Goal: Check status: Check status

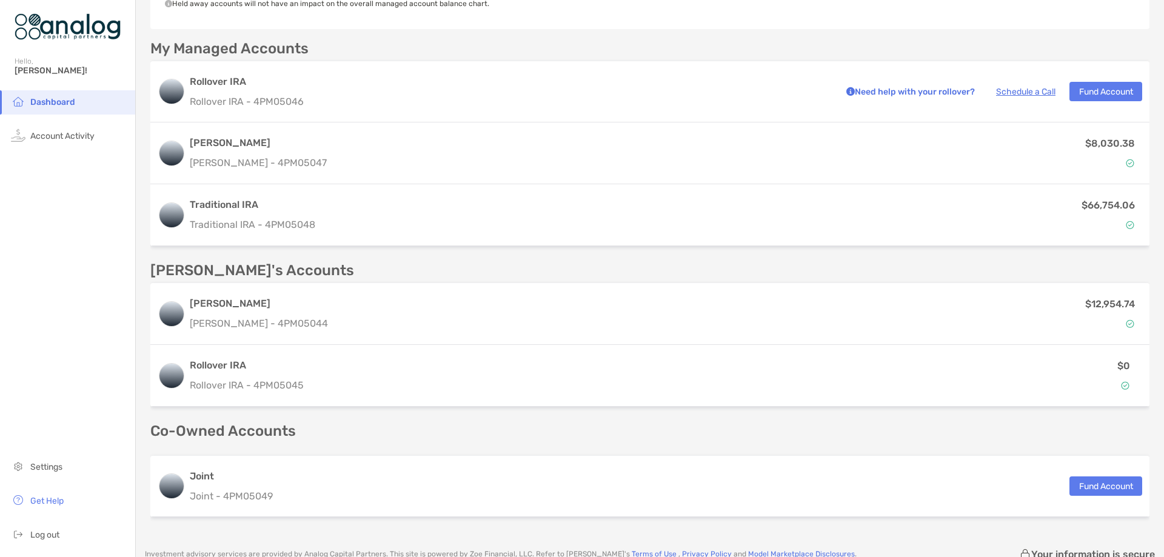
scroll to position [354, 0]
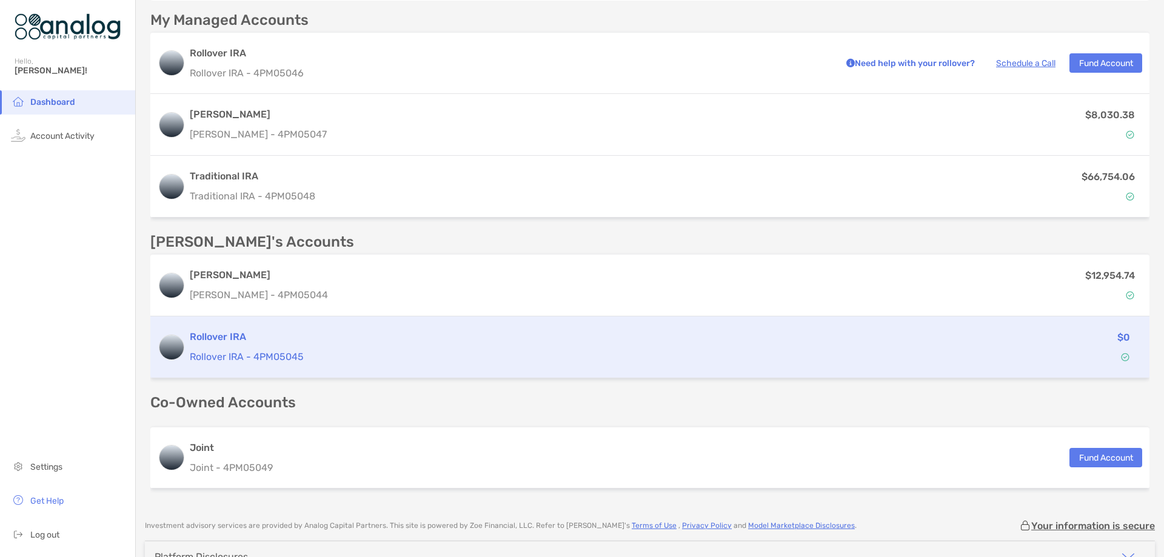
click at [249, 359] on p "Rollover IRA - 4PM05045" at bounding box center [546, 356] width 713 height 15
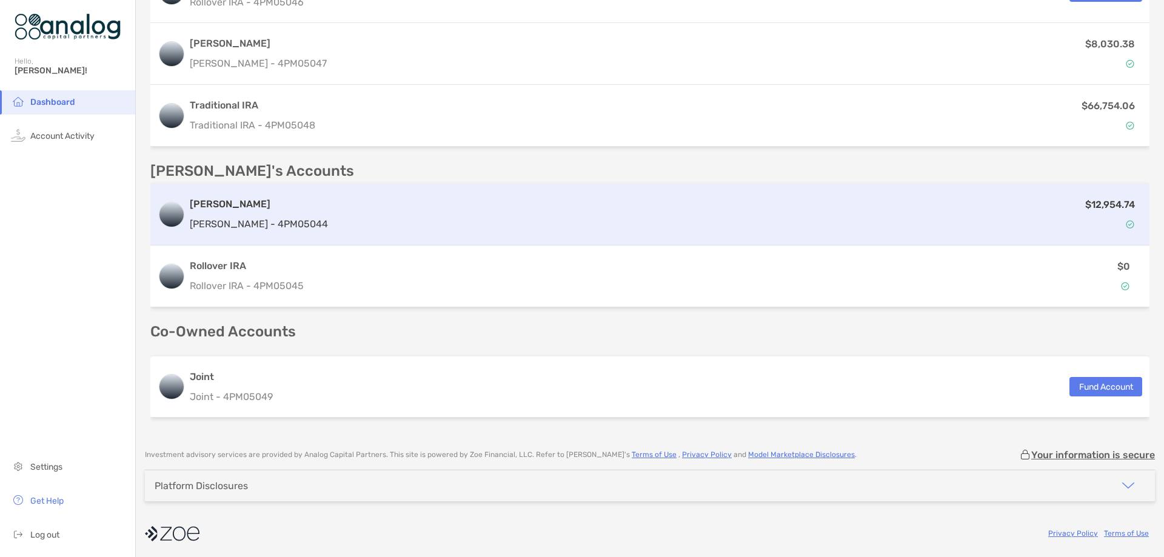
scroll to position [364, 0]
